Goal: Task Accomplishment & Management: Manage account settings

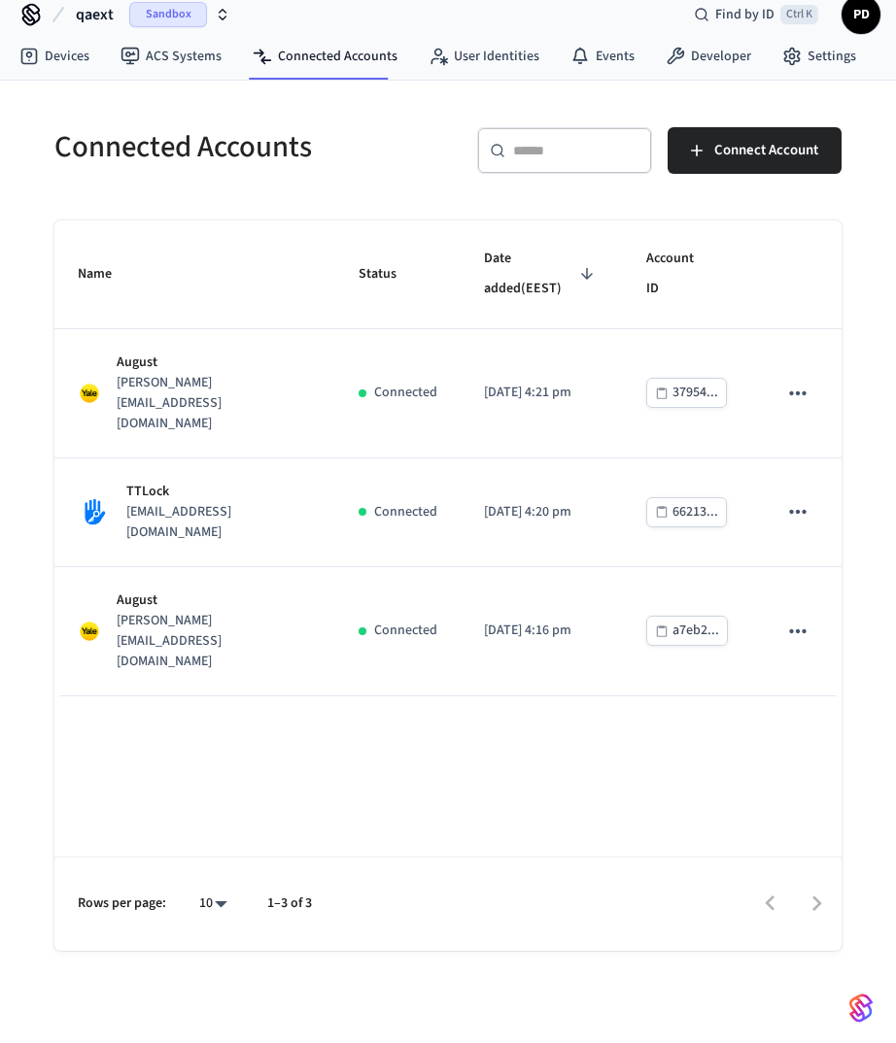
scroll to position [21, 0]
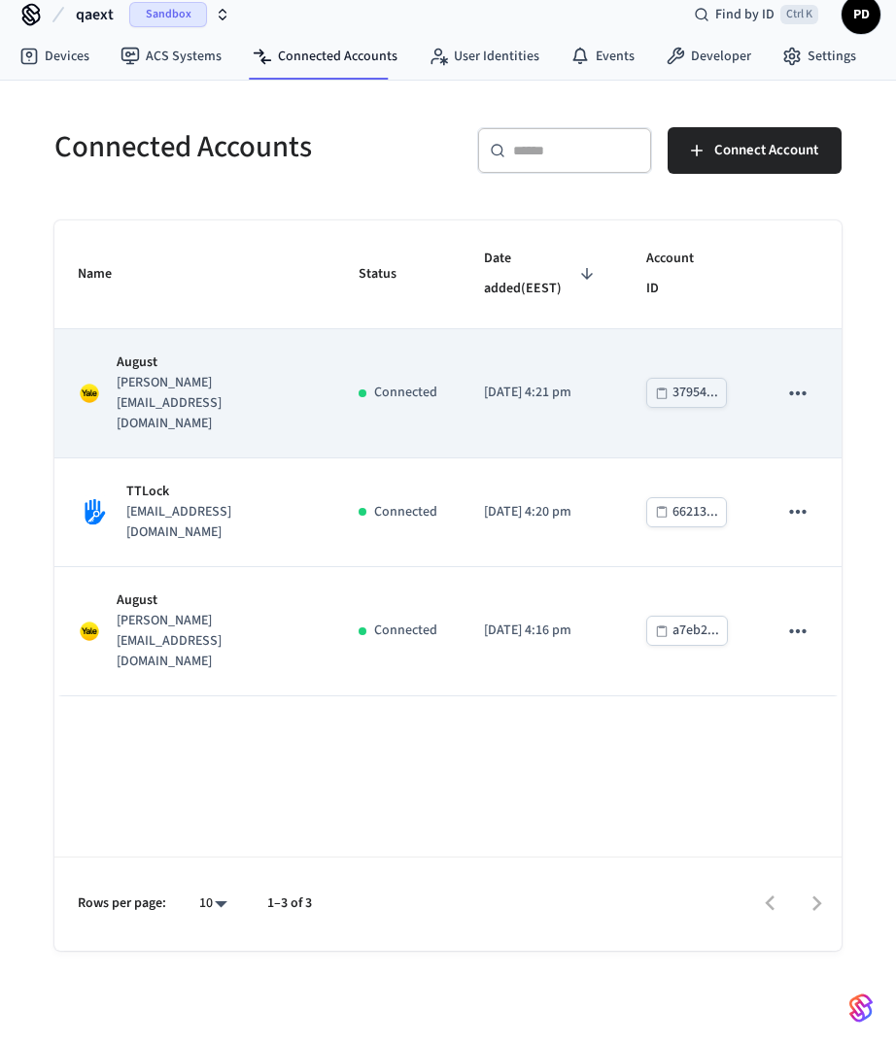
click at [808, 381] on icon "sticky table" at bounding box center [797, 393] width 25 height 25
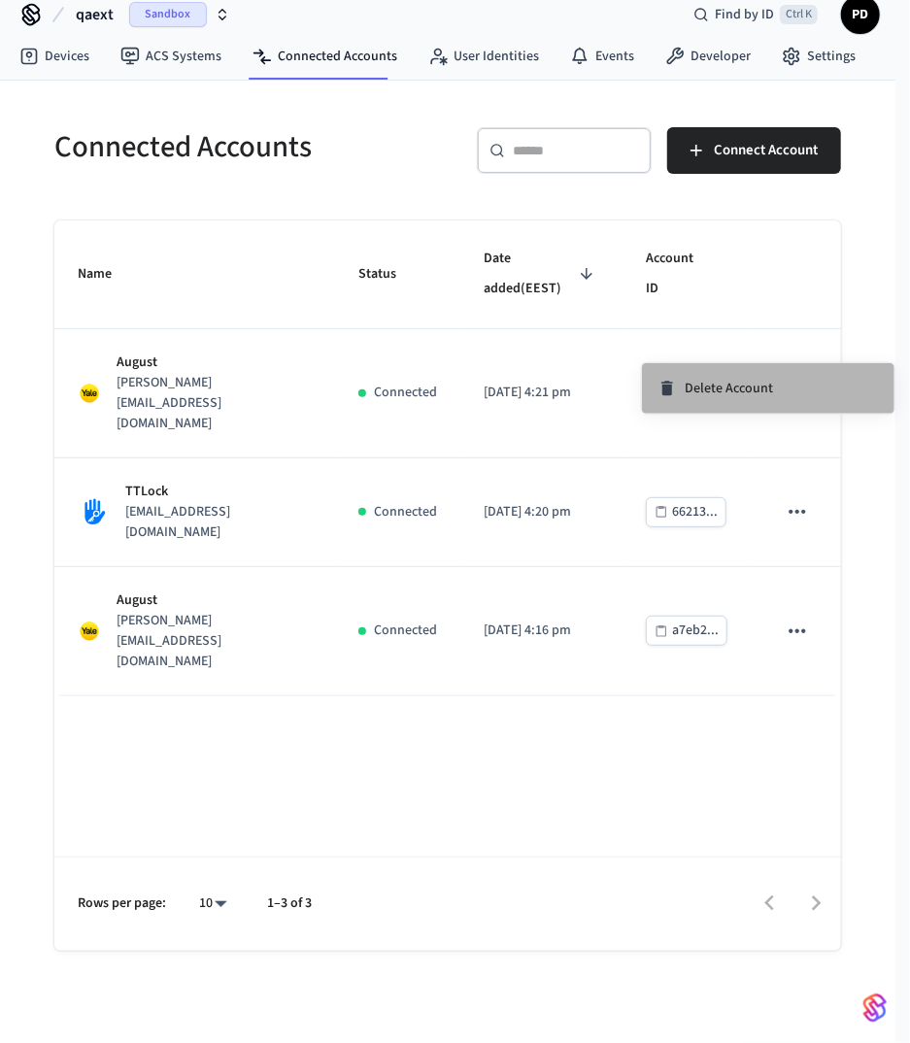
click at [779, 380] on li "Delete Account" at bounding box center [768, 388] width 253 height 51
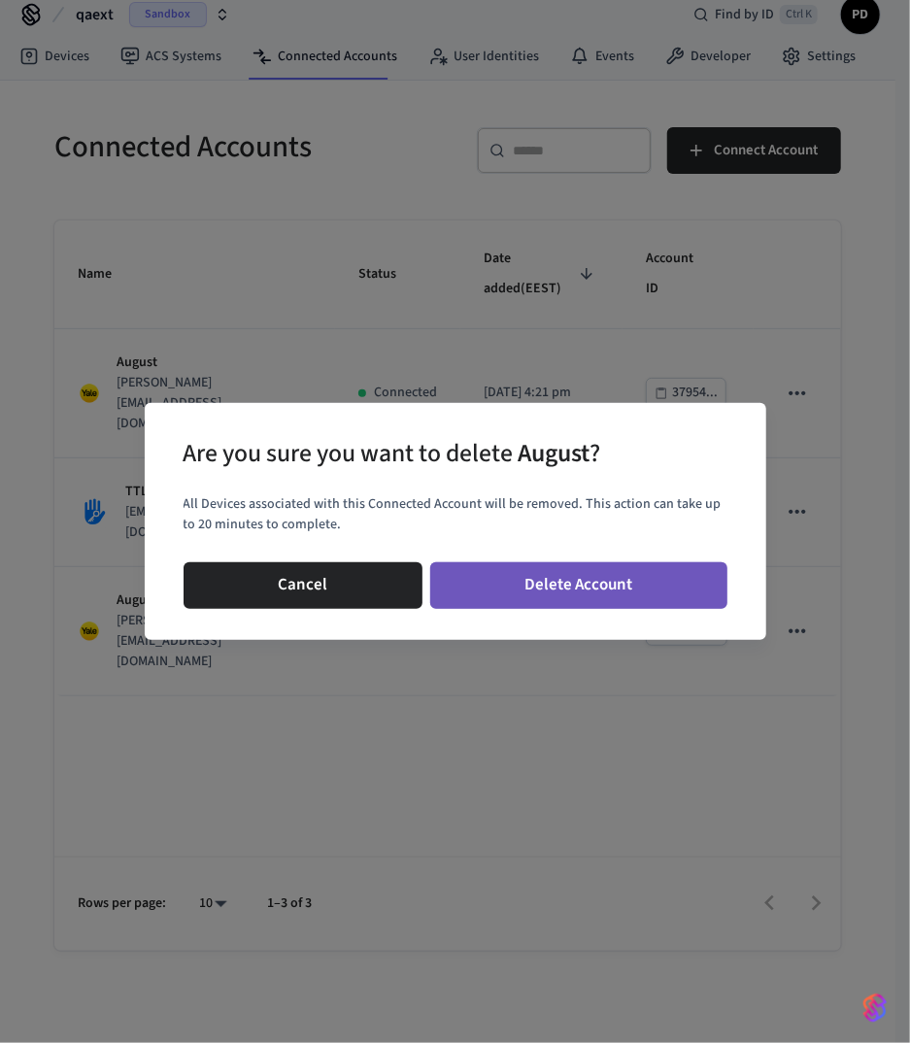
drag, startPoint x: 623, startPoint y: 583, endPoint x: 665, endPoint y: 566, distance: 44.9
click at [623, 582] on button "Delete Account" at bounding box center [578, 586] width 297 height 47
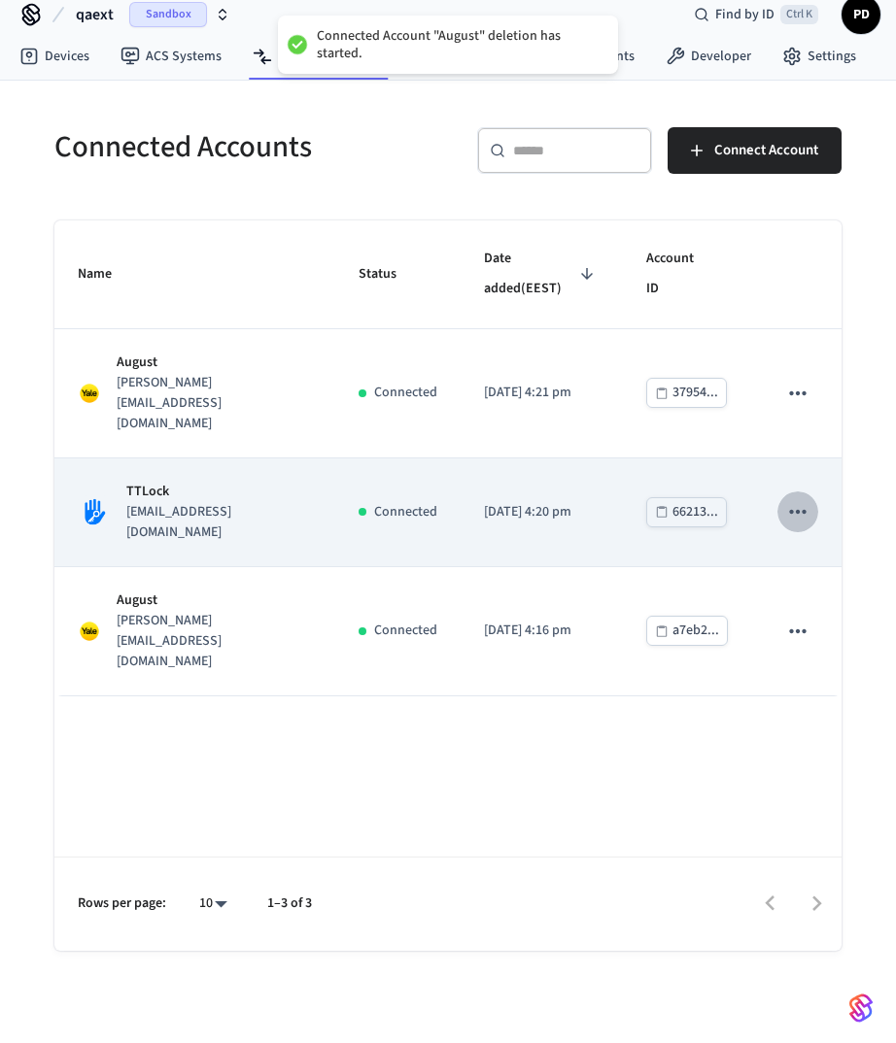
click at [817, 492] on button "sticky table" at bounding box center [797, 512] width 41 height 41
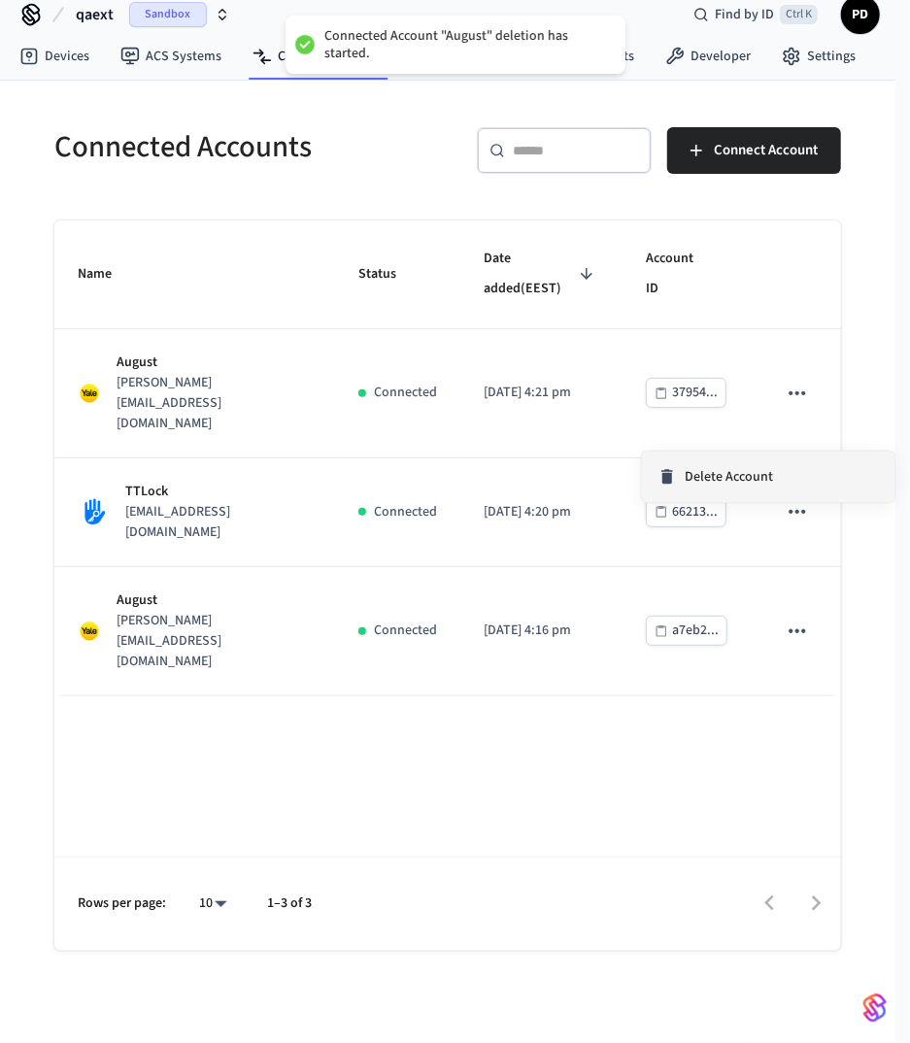
click at [769, 481] on span "Delete Account" at bounding box center [729, 476] width 88 height 19
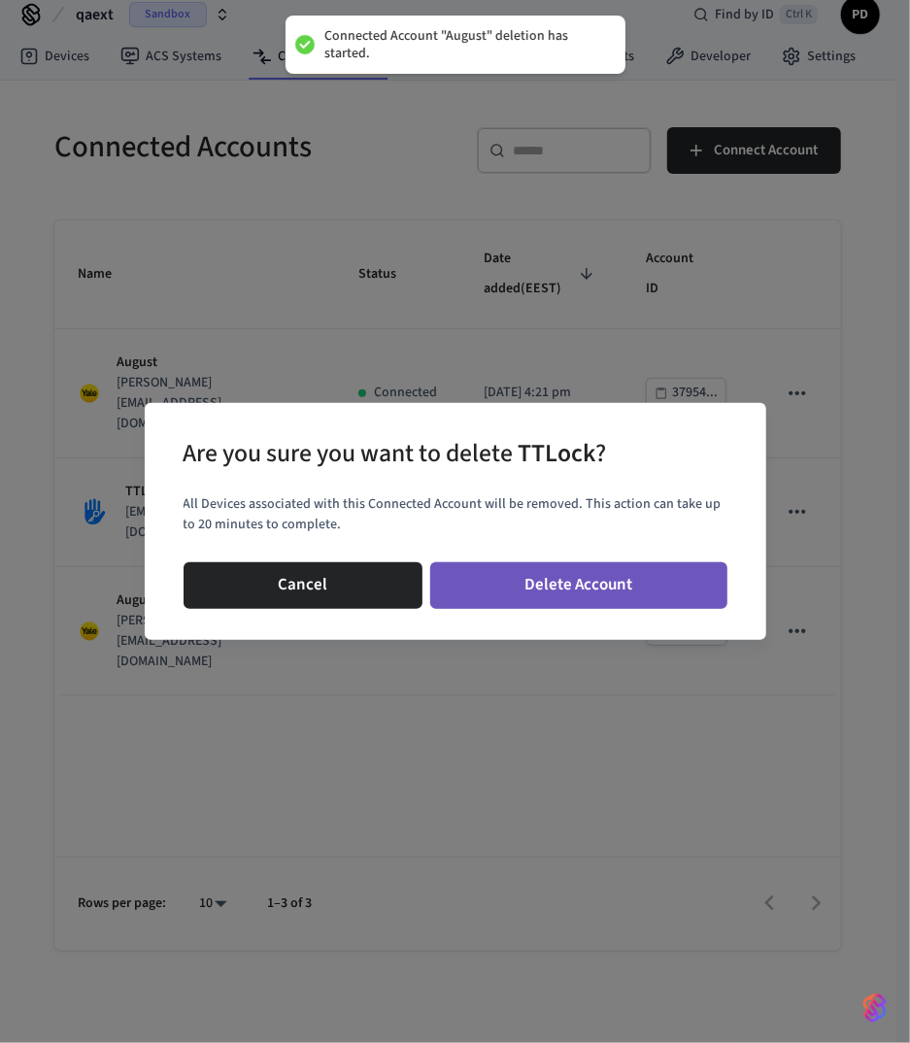
drag, startPoint x: 722, startPoint y: 572, endPoint x: 711, endPoint y: 578, distance: 12.2
click at [705, 581] on button "Delete Account" at bounding box center [578, 586] width 297 height 47
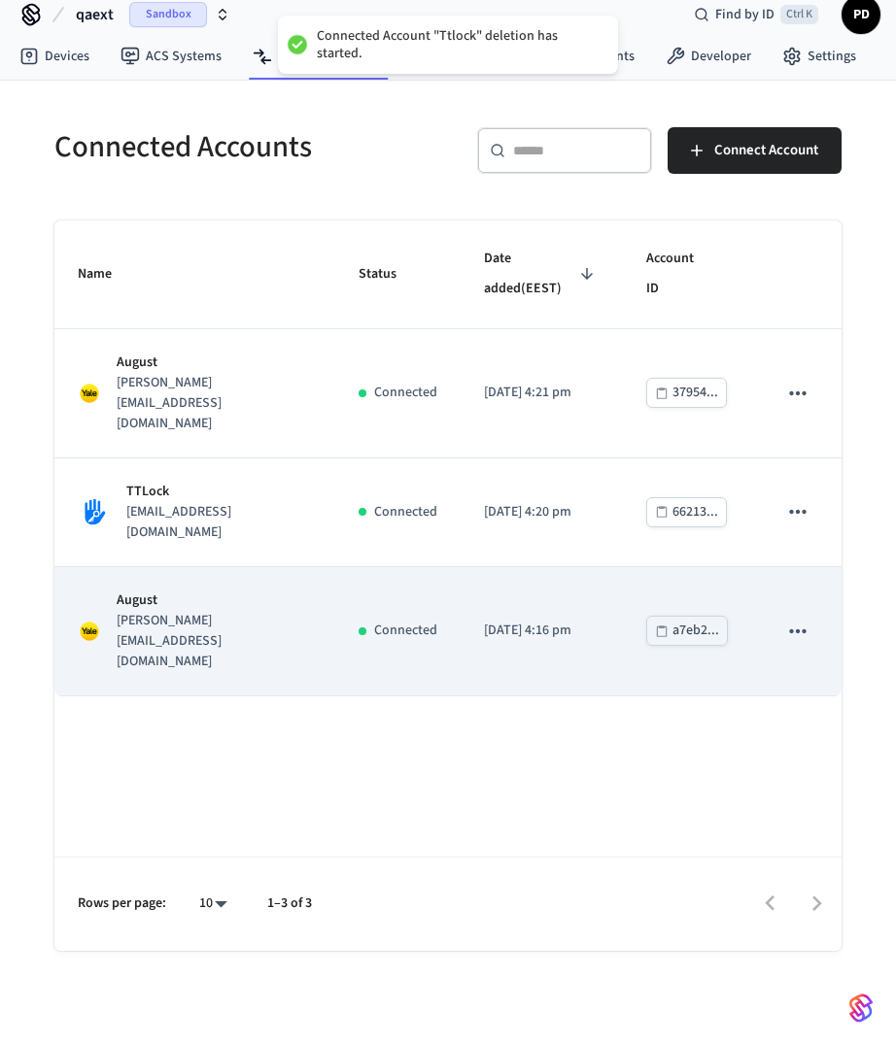
click at [795, 619] on icon "sticky table" at bounding box center [797, 631] width 25 height 25
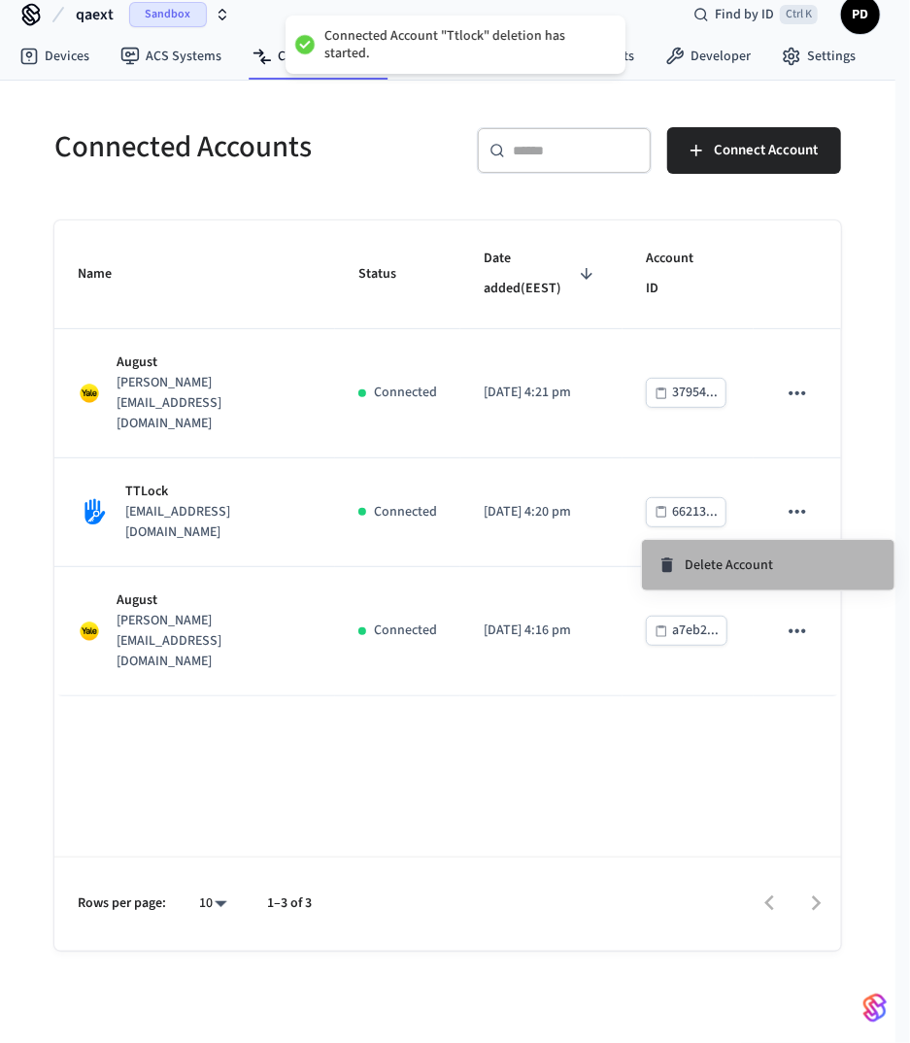
click at [771, 576] on li "Delete Account" at bounding box center [768, 565] width 253 height 51
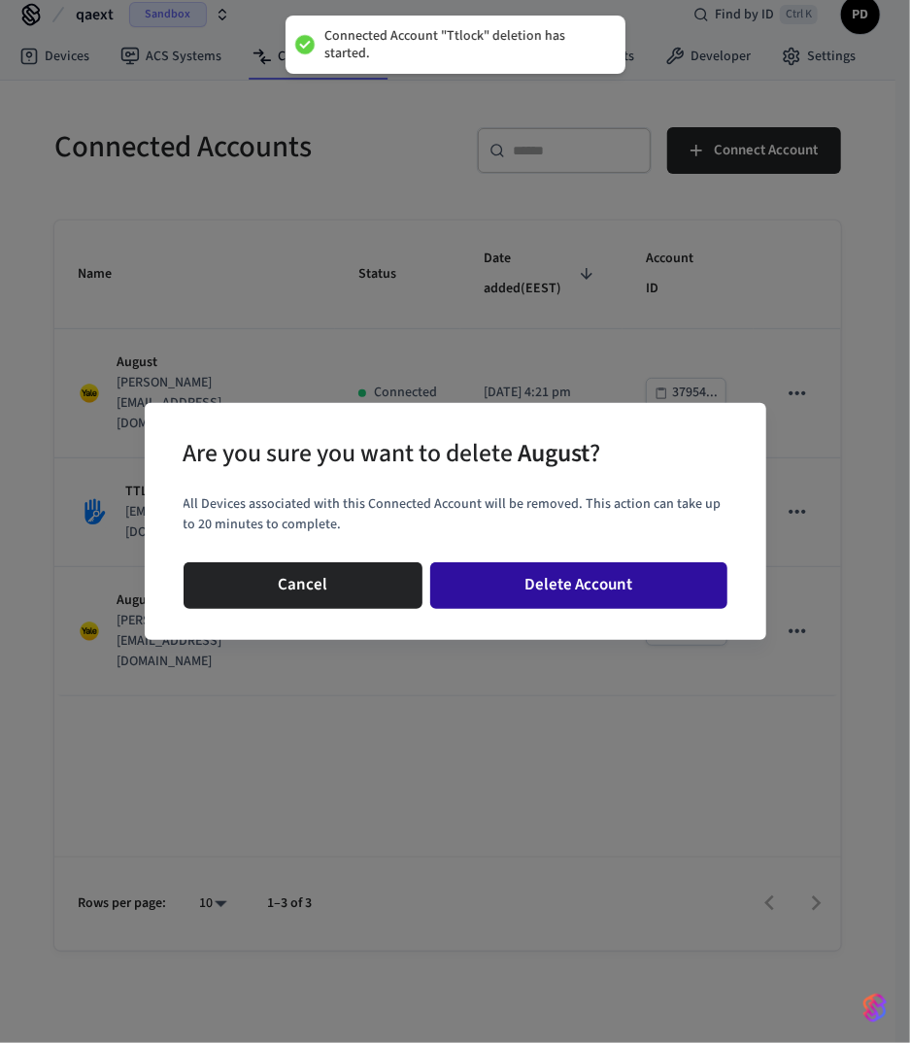
click at [591, 591] on button "Delete Account" at bounding box center [578, 586] width 297 height 47
